Goal: Task Accomplishment & Management: Manage account settings

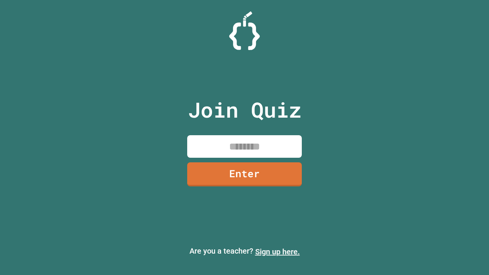
click at [277, 252] on link "Sign up here." at bounding box center [277, 251] width 45 height 9
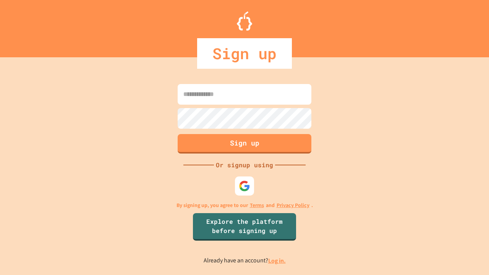
click at [277, 260] on link "Log in." at bounding box center [277, 261] width 18 height 8
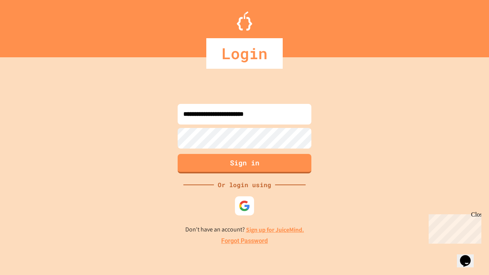
type input "**********"
